Goal: Information Seeking & Learning: Compare options

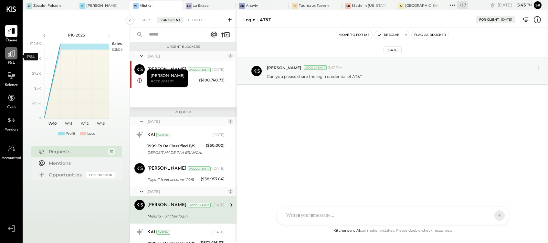
click at [11, 55] on icon at bounding box center [11, 53] width 8 height 8
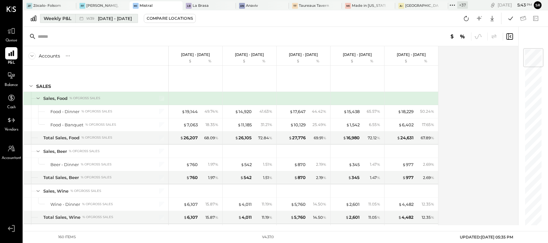
click at [101, 18] on span "[DATE] - [DATE]" at bounding box center [115, 19] width 34 height 6
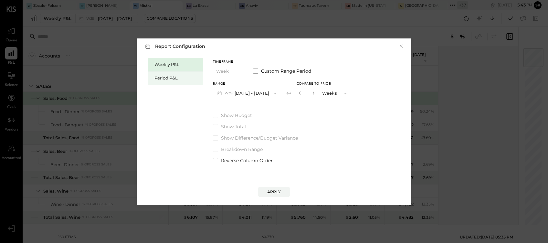
click at [171, 78] on div "Period P&L" at bounding box center [176, 78] width 45 height 6
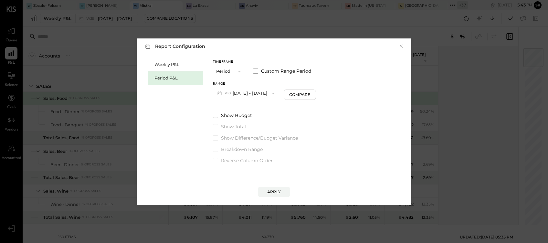
click at [256, 93] on button "P10 [DATE] - [DATE]" at bounding box center [246, 93] width 66 height 12
click at [245, 109] on span "[DATE] - [DATE]" at bounding box center [243, 107] width 31 height 5
click at [311, 95] on div "Compare" at bounding box center [300, 94] width 21 height 5
click at [313, 93] on icon "button" at bounding box center [313, 93] width 2 height 4
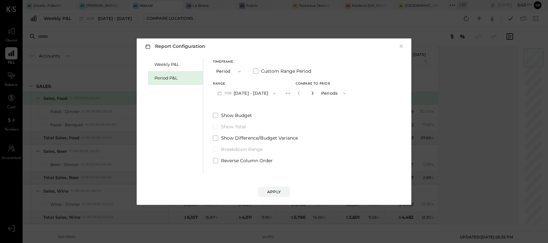
type input "*"
click at [271, 194] on div "Apply" at bounding box center [274, 191] width 14 height 5
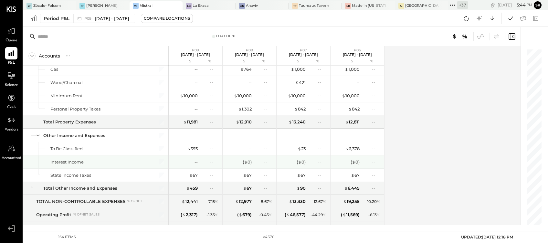
scroll to position [1707, 0]
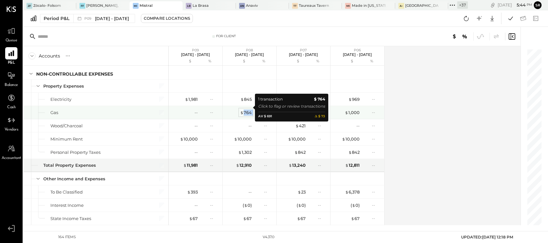
drag, startPoint x: 255, startPoint y: 108, endPoint x: 242, endPoint y: 109, distance: 13.3
click at [242, 109] on div "$ 764 --" at bounding box center [250, 112] width 48 height 13
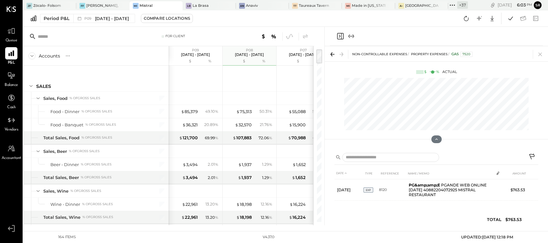
click at [339, 36] on icon "Close panel" at bounding box center [340, 36] width 8 height 8
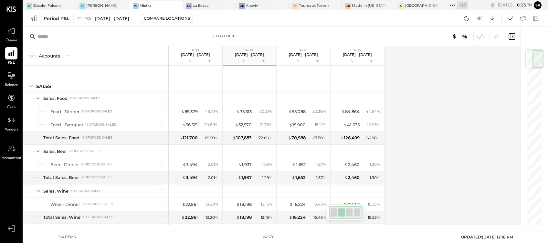
drag, startPoint x: 536, startPoint y: 65, endPoint x: 534, endPoint y: 44, distance: 21.2
click at [534, 44] on div at bounding box center [531, 126] width 21 height 198
click at [513, 19] on icon at bounding box center [510, 18] width 8 height 8
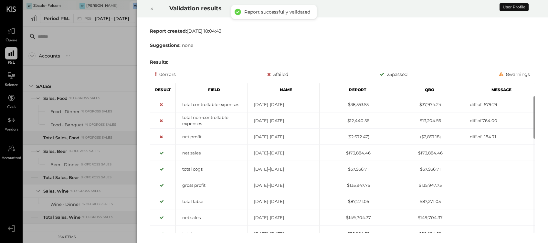
scroll to position [1662, 0]
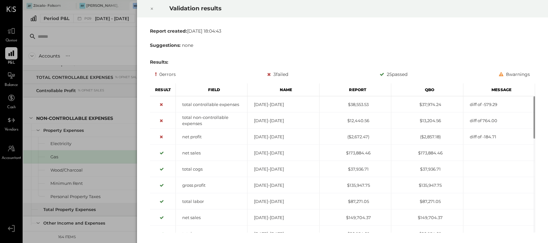
click at [152, 8] on icon at bounding box center [152, 9] width 2 height 2
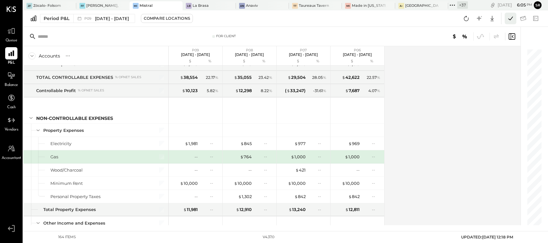
click at [510, 19] on icon at bounding box center [510, 18] width 8 height 8
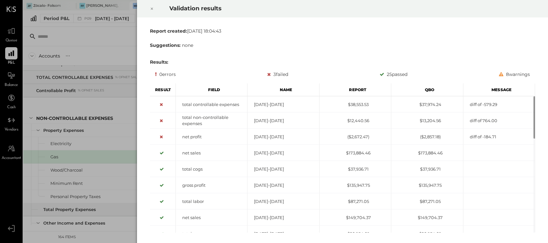
click at [152, 8] on icon at bounding box center [152, 9] width 4 height 8
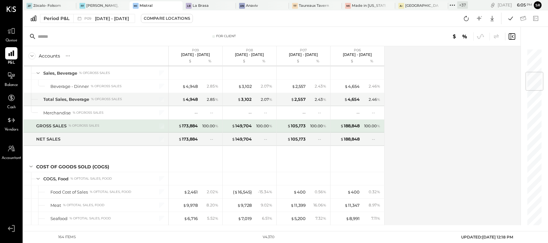
scroll to position [0, 0]
